Goal: Information Seeking & Learning: Learn about a topic

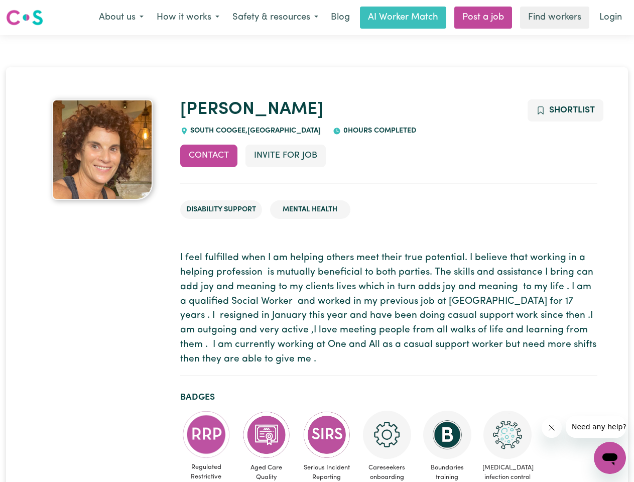
click at [121, 18] on button "About us" at bounding box center [121, 17] width 58 height 21
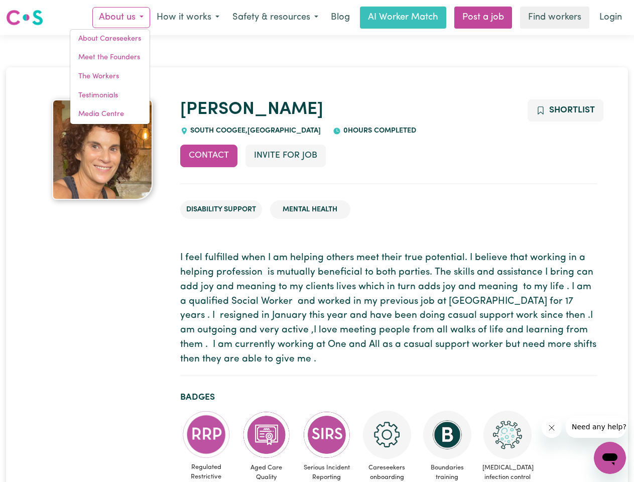
click at [187, 18] on button "How it works" at bounding box center [188, 17] width 76 height 21
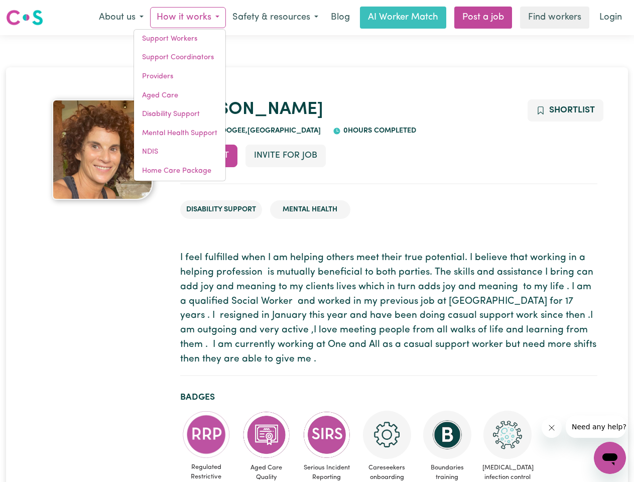
click at [275, 18] on button "Safety & resources" at bounding box center [275, 17] width 99 height 21
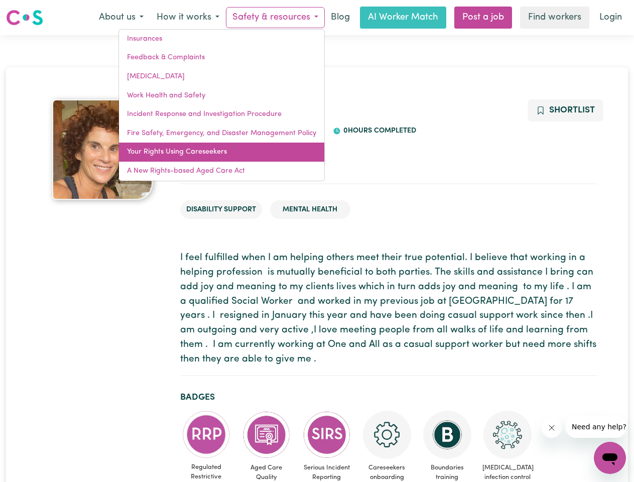
click at [209, 156] on link "Your Rights Using Careseekers" at bounding box center [221, 152] width 205 height 19
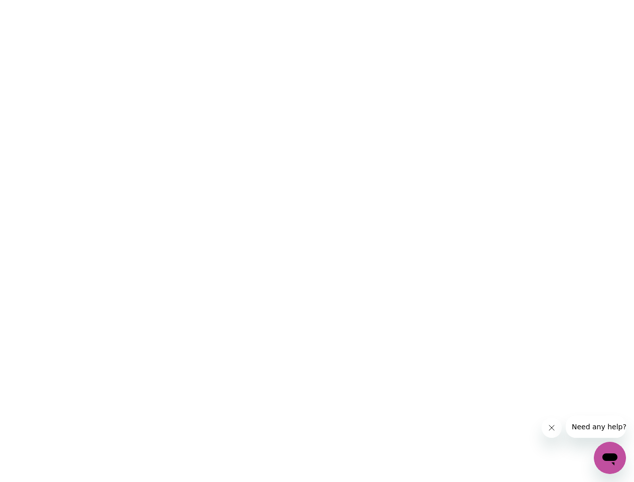
click at [285, 0] on html at bounding box center [317, 0] width 634 height 0
click at [565, 0] on html at bounding box center [317, 0] width 634 height 0
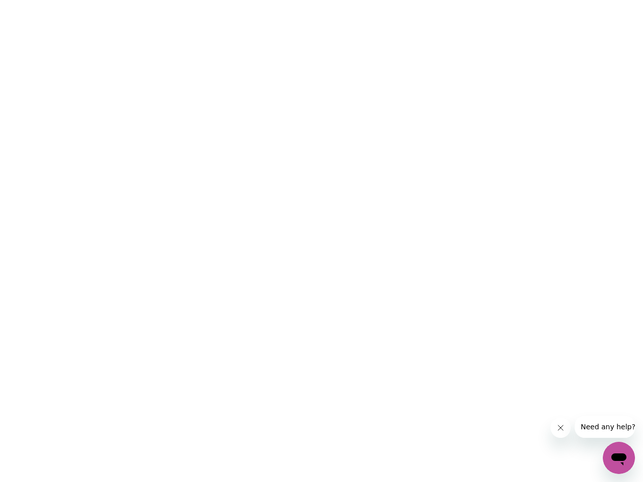
click at [206, 0] on html at bounding box center [321, 0] width 643 height 0
click at [267, 0] on html at bounding box center [321, 0] width 643 height 0
